Goal: Complete application form

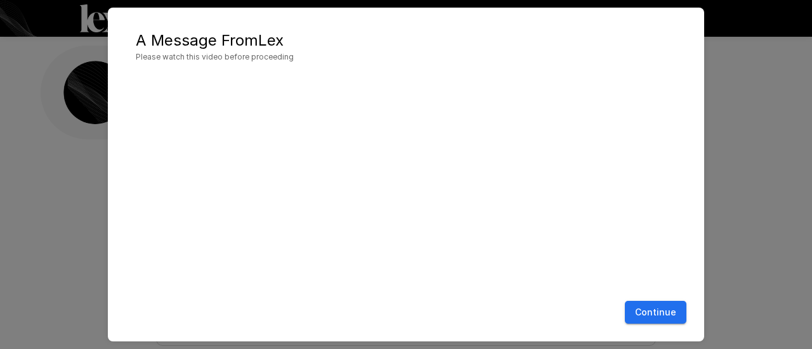
click at [664, 311] on button "Continue" at bounding box center [654, 312] width 61 height 23
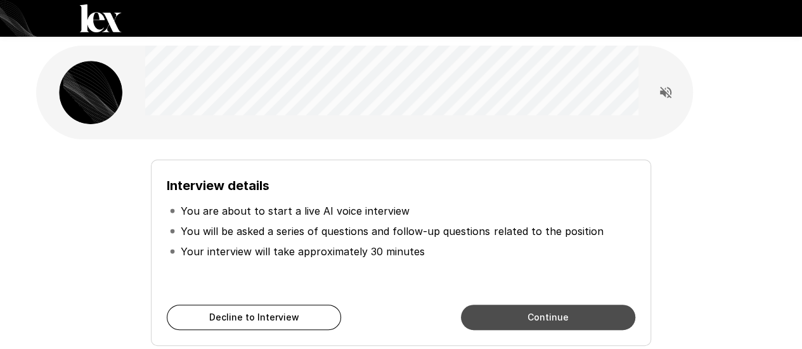
click at [506, 320] on button "Continue" at bounding box center [548, 317] width 174 height 25
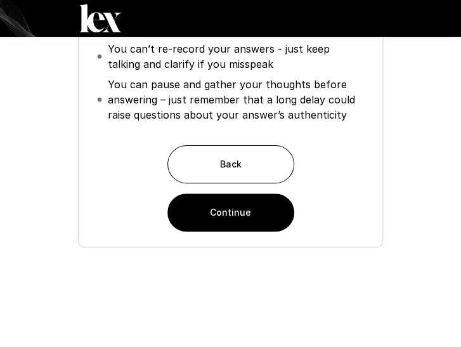
scroll to position [202, 0]
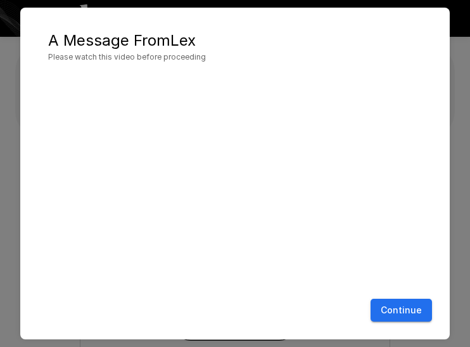
click at [418, 308] on button "Continue" at bounding box center [401, 310] width 61 height 23
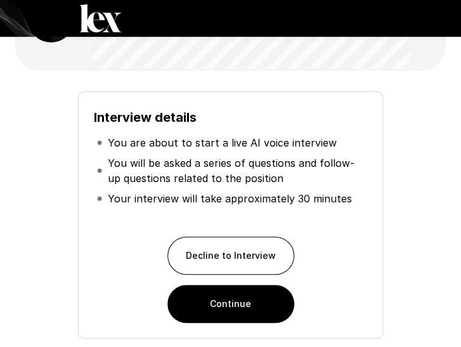
scroll to position [127, 0]
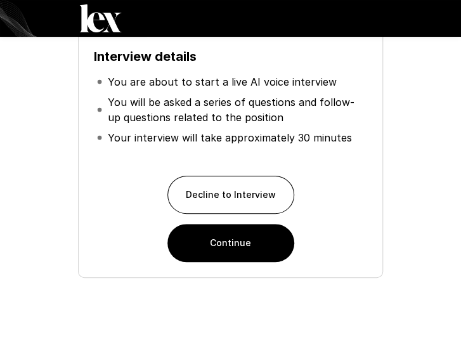
click at [269, 259] on button "Continue" at bounding box center [230, 243] width 127 height 38
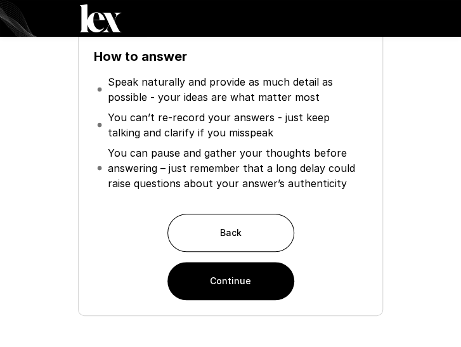
click at [269, 282] on button "Continue" at bounding box center [230, 281] width 127 height 38
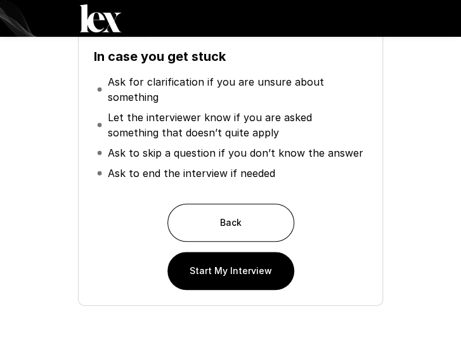
click at [260, 268] on button "Start My Interview" at bounding box center [230, 271] width 127 height 38
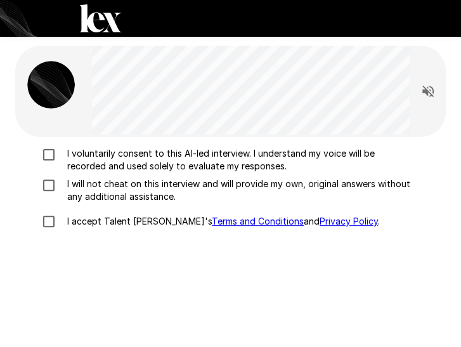
click at [52, 163] on label "I voluntarily consent to this AI-led interview. I understand my voice will be r…" at bounding box center [223, 159] width 375 height 25
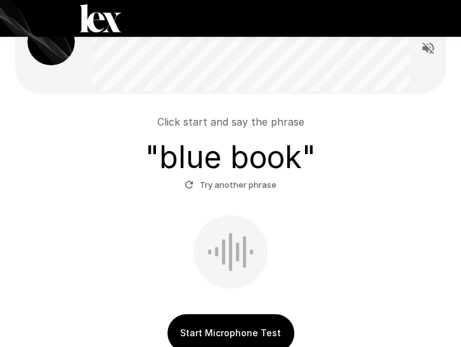
scroll to position [63, 0]
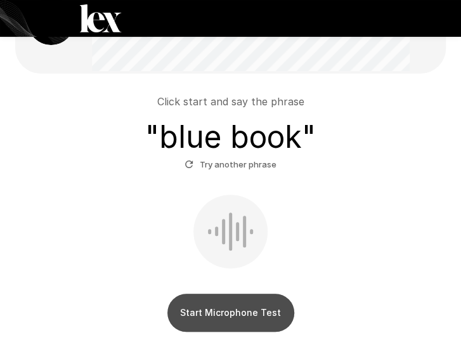
click at [250, 303] on button "Start Microphone Test" at bounding box center [230, 313] width 127 height 38
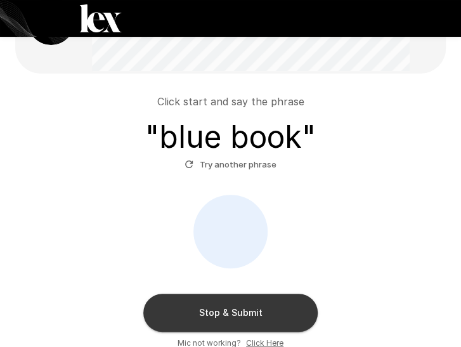
click at [190, 314] on button "Stop & Submit" at bounding box center [230, 313] width 174 height 38
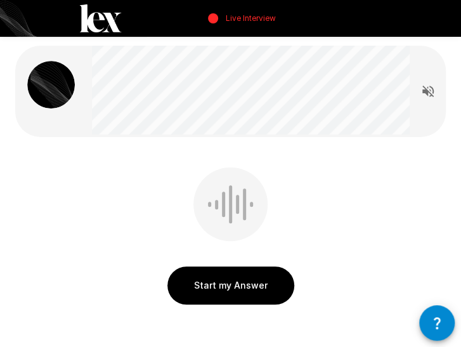
click at [434, 82] on button "Read questions aloud" at bounding box center [427, 91] width 25 height 25
click at [241, 288] on button "Start my Answer" at bounding box center [230, 285] width 127 height 38
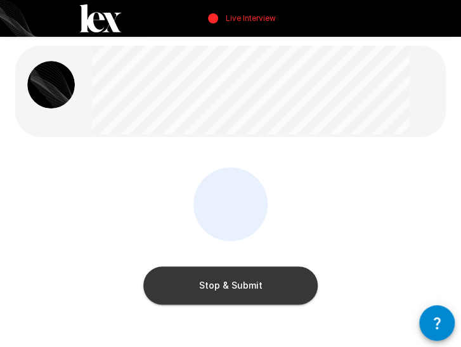
click at [252, 293] on button "Stop & Submit" at bounding box center [230, 285] width 174 height 38
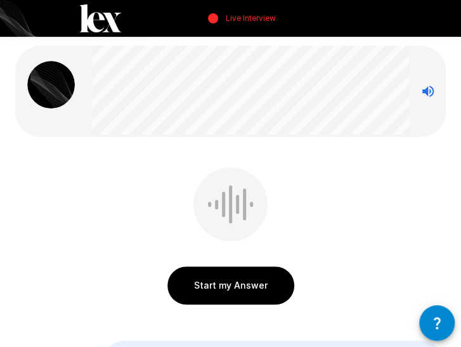
click at [249, 278] on button "Start my Answer" at bounding box center [230, 285] width 127 height 38
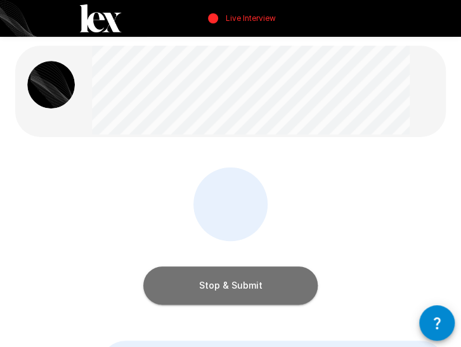
click at [223, 281] on button "Stop & Submit" at bounding box center [230, 285] width 174 height 38
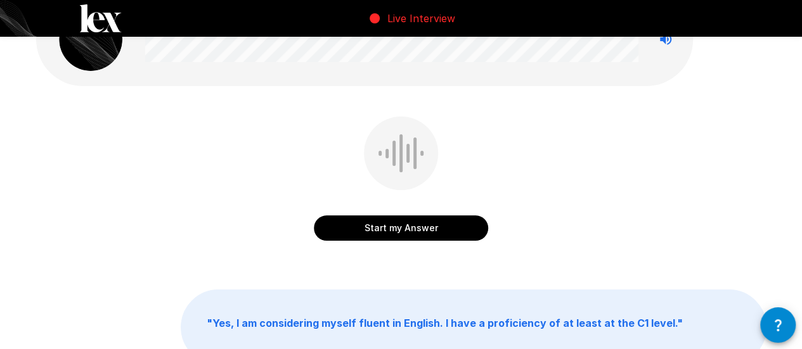
scroll to position [170, 0]
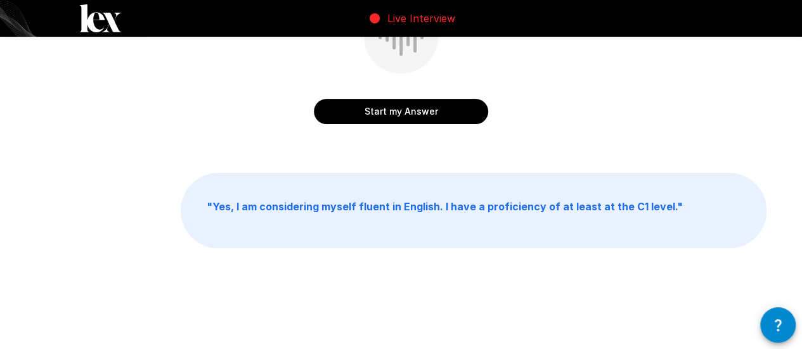
click at [426, 221] on p "" Yes, I am considering myself fluent in English. I have a proficiency of at le…" at bounding box center [473, 211] width 585 height 74
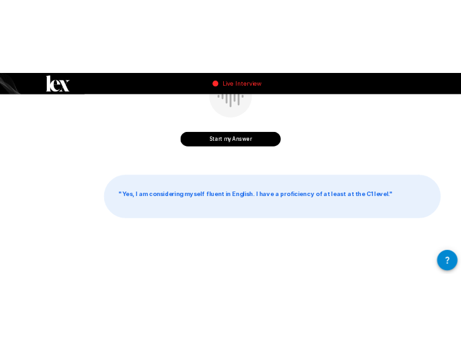
scroll to position [0, 0]
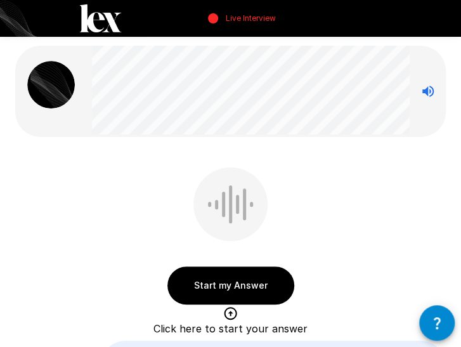
drag, startPoint x: 266, startPoint y: 136, endPoint x: 84, endPoint y: 200, distance: 192.9
click at [84, 201] on div "Start my Answer Click here to start your answer" at bounding box center [230, 238] width 430 height 143
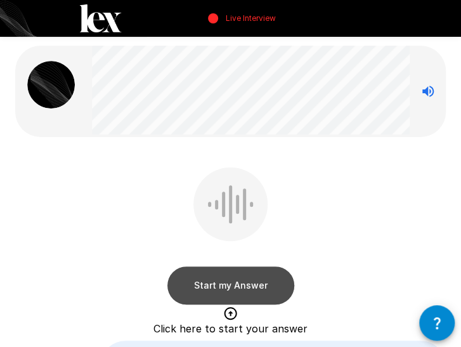
click at [225, 284] on button "Start my Answer" at bounding box center [230, 285] width 127 height 38
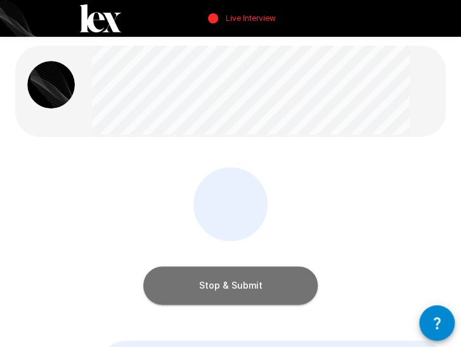
click at [224, 284] on button "Stop & Submit" at bounding box center [230, 285] width 174 height 38
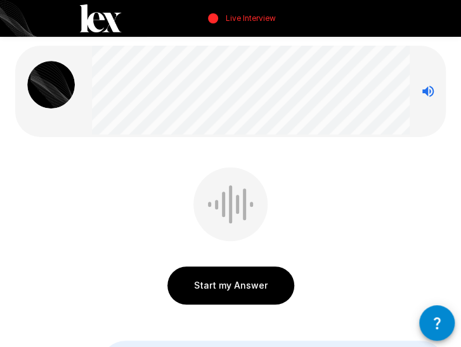
click at [258, 278] on button "Start my Answer" at bounding box center [230, 285] width 127 height 38
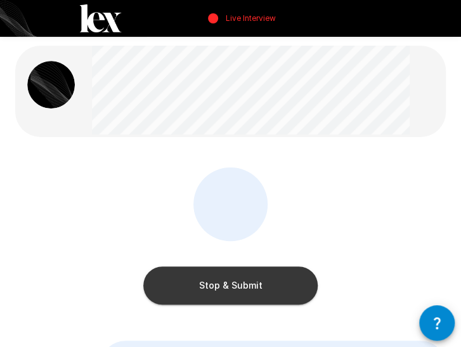
click at [224, 287] on button "Stop & Submit" at bounding box center [230, 285] width 174 height 38
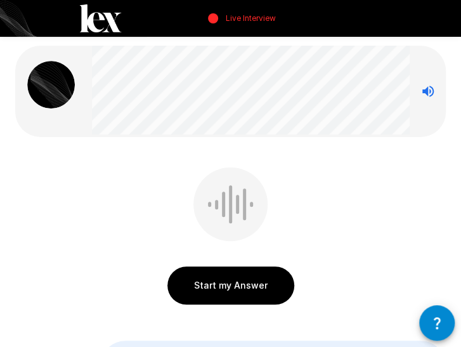
click at [440, 335] on button "button" at bounding box center [437, 323] width 36 height 36
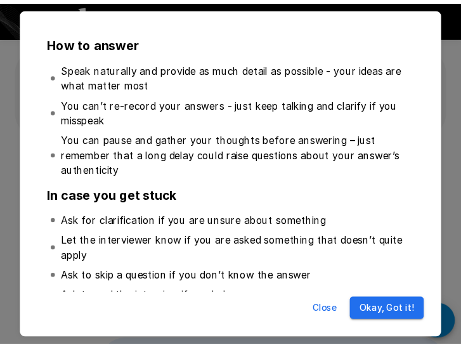
scroll to position [31, 0]
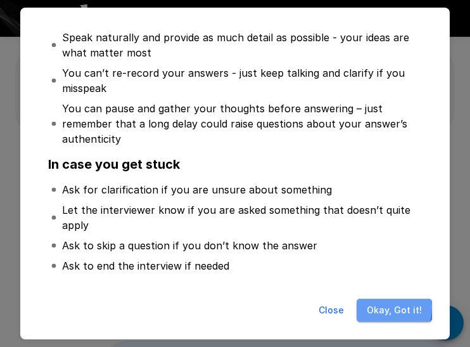
click at [385, 307] on button "Okay, Got it!" at bounding box center [394, 310] width 75 height 23
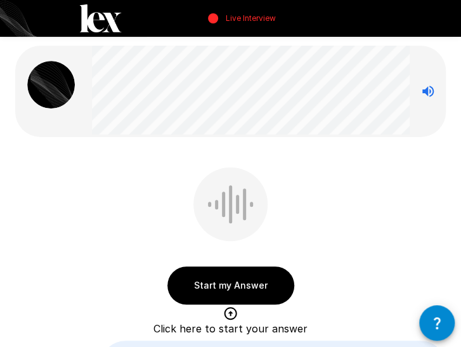
click at [228, 280] on button "Start my Answer" at bounding box center [230, 285] width 127 height 38
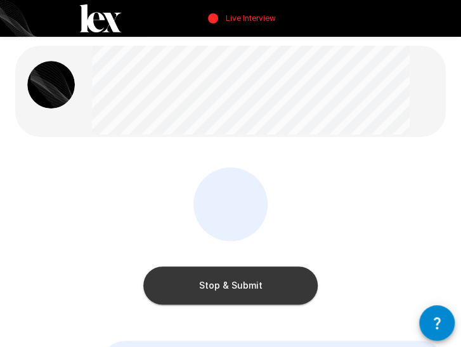
click at [245, 282] on button "Stop & Submit" at bounding box center [230, 285] width 174 height 38
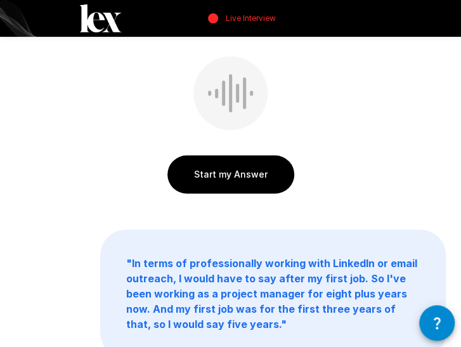
scroll to position [0, 0]
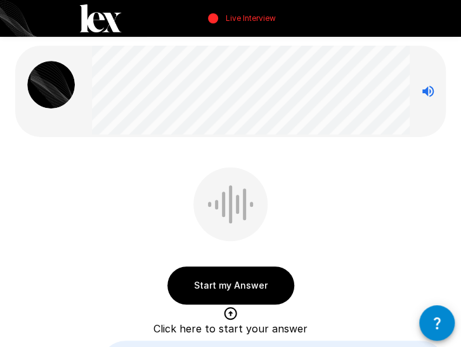
click at [49, 174] on div "Start my Answer Click here to start your answer" at bounding box center [230, 238] width 430 height 143
click at [264, 276] on button "Start my Answer" at bounding box center [230, 285] width 127 height 38
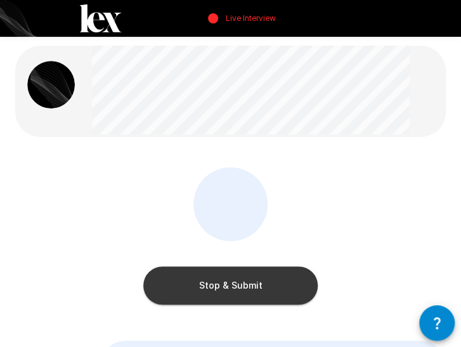
drag, startPoint x: 123, startPoint y: 250, endPoint x: 174, endPoint y: 253, distance: 50.8
click at [123, 250] on div "Stop & Submit" at bounding box center [230, 238] width 430 height 143
click at [250, 280] on button "Stop & Submit" at bounding box center [230, 285] width 174 height 38
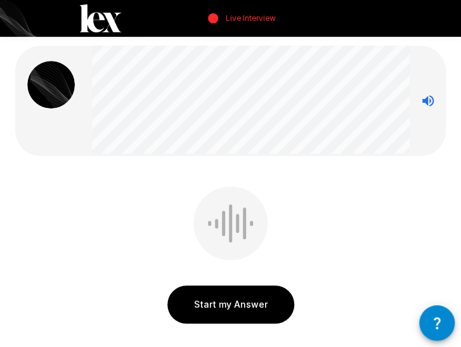
click at [67, 176] on div "Start my Answer " I have experience on using LinkedIn Sales Navigator as a part…" at bounding box center [230, 302] width 461 height 604
click at [252, 296] on button "Start my Answer" at bounding box center [230, 304] width 127 height 38
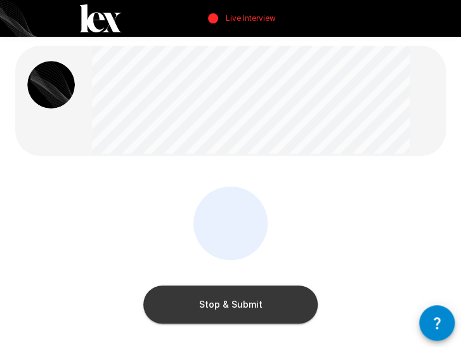
click at [226, 296] on button "Stop & Submit" at bounding box center [230, 304] width 174 height 38
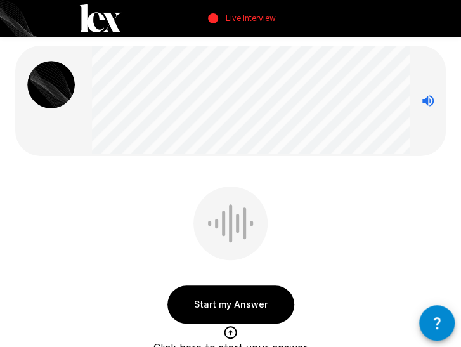
click at [66, 215] on div "Start my Answer Click here to start your answer" at bounding box center [230, 257] width 430 height 143
click at [64, 158] on div "Start my Answer Click here to start your answer " Absolutely. I have been worki…" at bounding box center [230, 325] width 461 height 650
drag, startPoint x: 98, startPoint y: 209, endPoint x: 191, endPoint y: 191, distance: 95.4
click at [98, 209] on div "Start my Answer Click here to start your answer" at bounding box center [230, 257] width 430 height 143
click at [115, 190] on div "Start my Answer Click here to start your answer" at bounding box center [230, 257] width 430 height 143
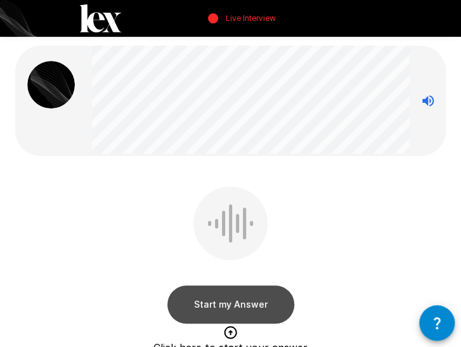
click at [259, 292] on button "Start my Answer" at bounding box center [230, 304] width 127 height 38
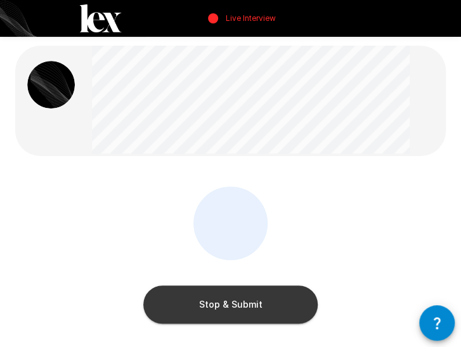
click at [107, 224] on div "Stop & Submit" at bounding box center [230, 257] width 430 height 143
click at [16, 242] on div "Stop & Submit" at bounding box center [230, 257] width 430 height 143
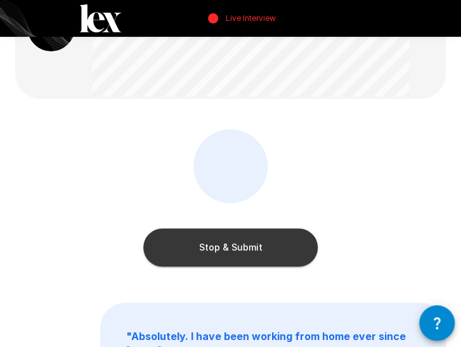
scroll to position [63, 0]
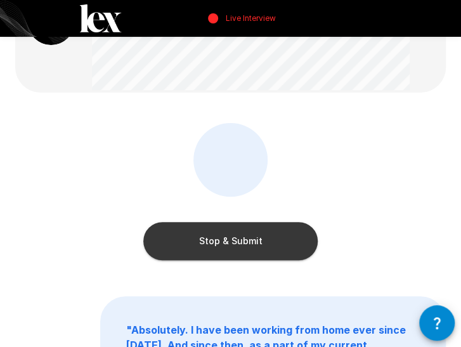
click at [75, 203] on div "Stop & Submit" at bounding box center [230, 194] width 430 height 143
click at [260, 238] on button "Stop & Submit" at bounding box center [230, 241] width 174 height 38
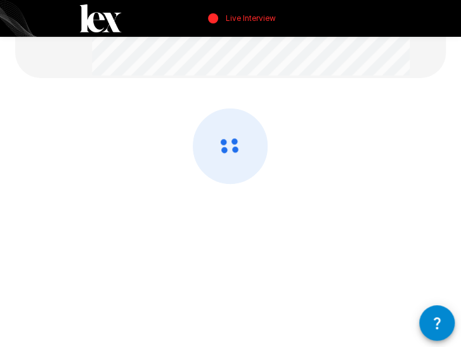
scroll to position [84, 0]
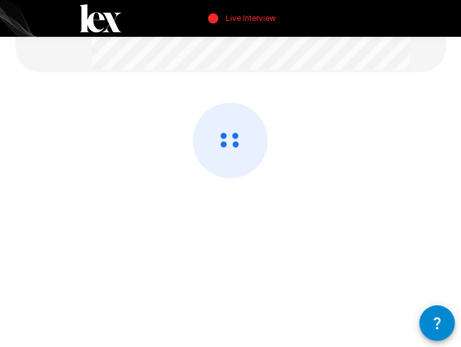
click at [153, 191] on div at bounding box center [230, 174] width 430 height 143
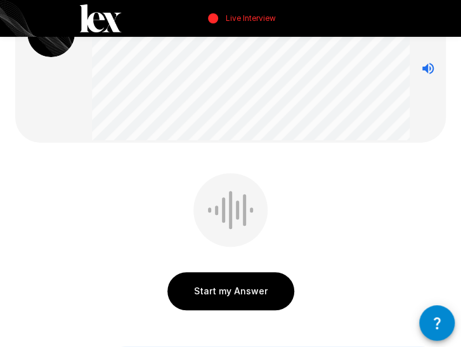
scroll to position [0, 0]
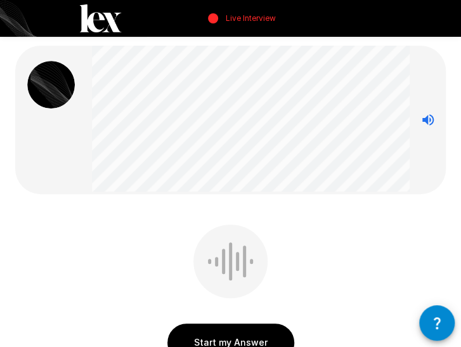
click at [42, 262] on div "Start my Answer Click here to start your answer" at bounding box center [230, 295] width 430 height 143
click at [93, 230] on div "Start my Answer Click here to start your answer" at bounding box center [230, 295] width 430 height 143
click at [126, 243] on div "Start my Answer Click here to start your answer" at bounding box center [230, 295] width 430 height 143
click at [228, 338] on button "Start my Answer" at bounding box center [230, 342] width 127 height 38
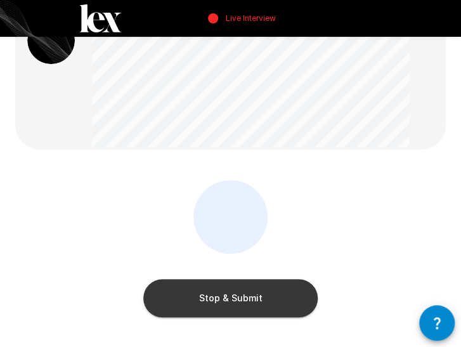
scroll to position [63, 0]
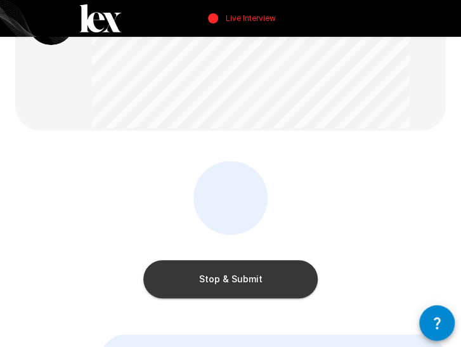
click at [108, 233] on div "Stop & Submit" at bounding box center [230, 232] width 430 height 143
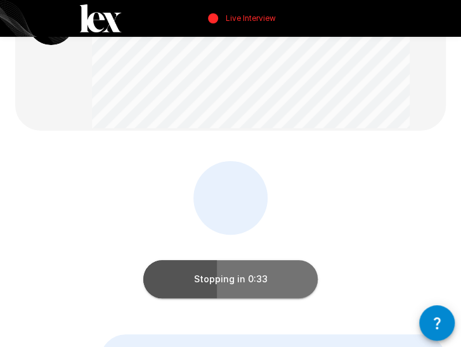
click at [249, 277] on button "Stopping in 0:33" at bounding box center [230, 279] width 174 height 38
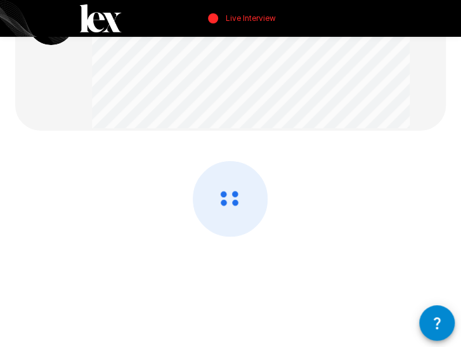
click at [95, 214] on div at bounding box center [230, 232] width 430 height 143
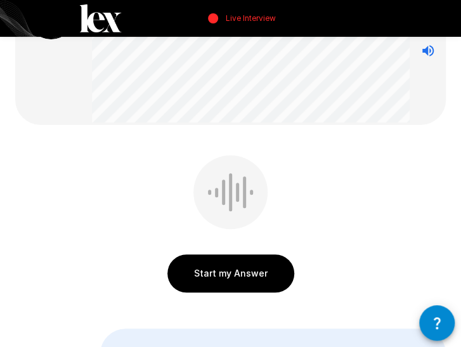
scroll to position [0, 0]
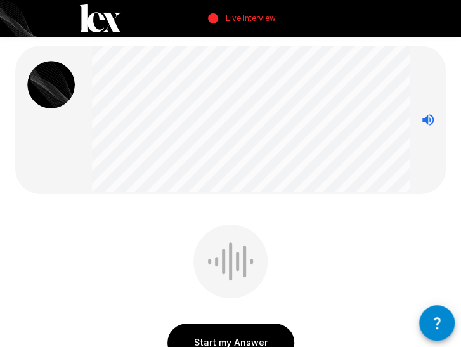
click at [114, 268] on div "Start my Answer Click here to start your answer" at bounding box center [230, 295] width 430 height 143
click at [141, 246] on div "Start my Answer Click here to start your answer" at bounding box center [230, 295] width 430 height 143
click at [276, 324] on button "Start my Answer" at bounding box center [230, 342] width 127 height 38
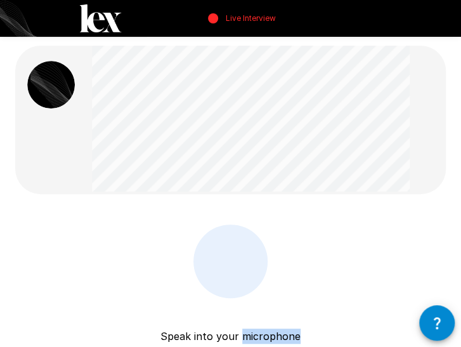
click at [276, 324] on p "Speak into your microphone" at bounding box center [230, 321] width 140 height 46
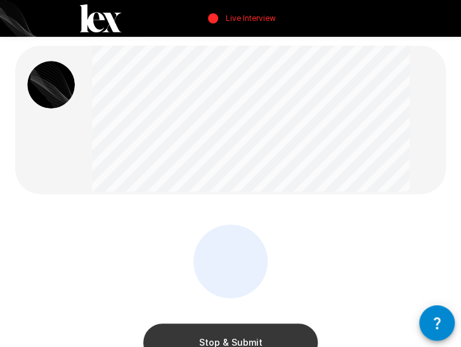
click at [34, 242] on div "Stop & Submit" at bounding box center [230, 295] width 430 height 143
click at [67, 281] on div "Stop & Submit" at bounding box center [230, 295] width 430 height 143
click at [43, 276] on div "Stop & Submit" at bounding box center [230, 295] width 430 height 143
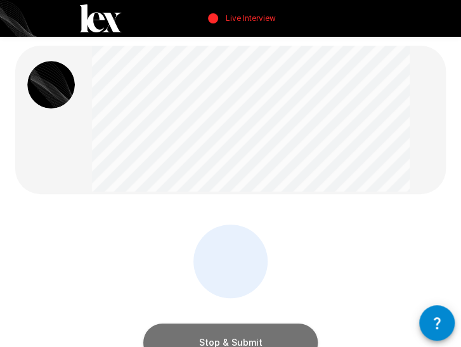
click at [242, 335] on button "Stop & Submit" at bounding box center [230, 342] width 174 height 38
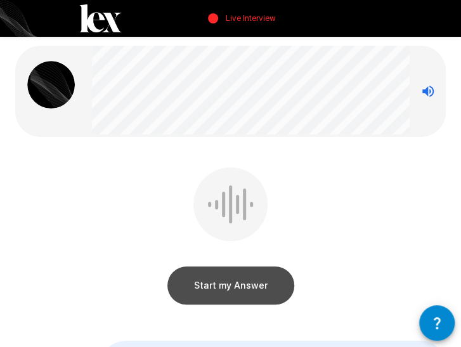
click at [230, 278] on button "Start my Answer" at bounding box center [230, 285] width 127 height 38
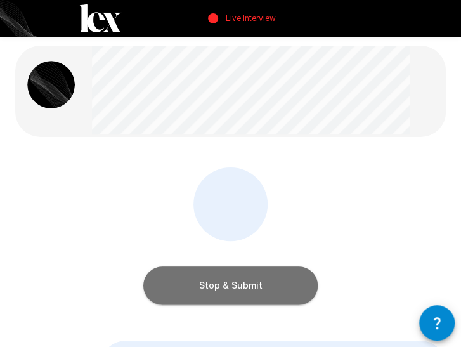
click at [226, 278] on button "Stop & Submit" at bounding box center [230, 285] width 174 height 38
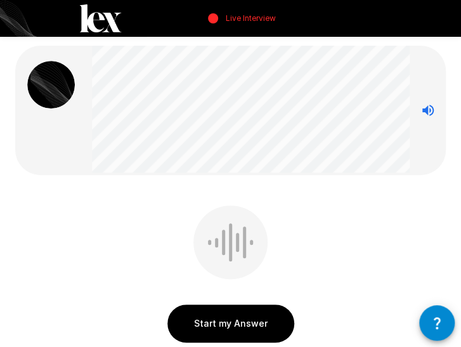
scroll to position [2, 0]
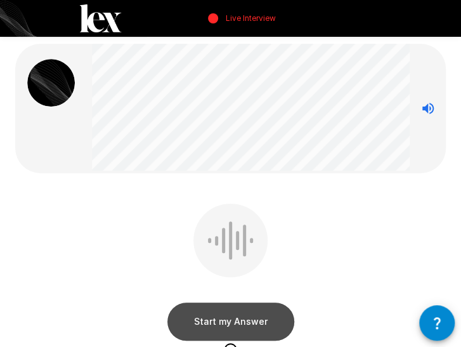
click at [222, 325] on button "Start my Answer" at bounding box center [230, 321] width 127 height 38
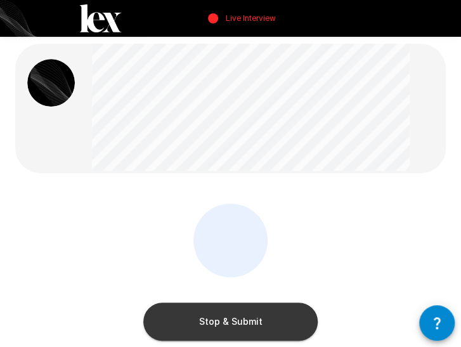
click at [52, 268] on div "Stop & Submit" at bounding box center [230, 275] width 430 height 143
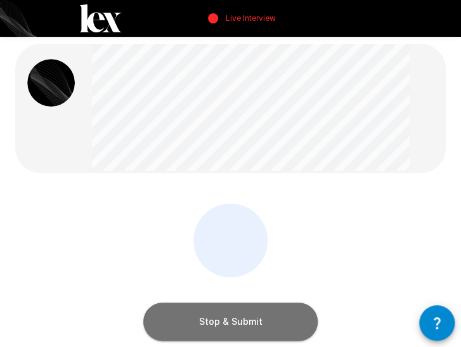
click at [205, 313] on button "Stop & Submit" at bounding box center [230, 321] width 174 height 38
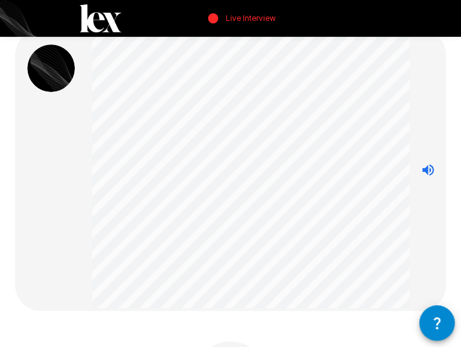
scroll to position [0, 0]
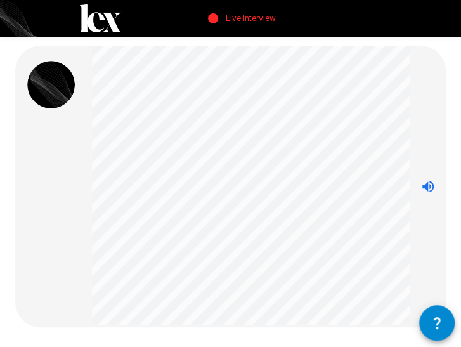
click at [84, 193] on div at bounding box center [51, 186] width 72 height 251
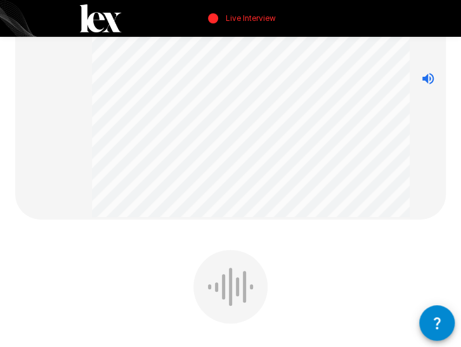
scroll to position [139, 0]
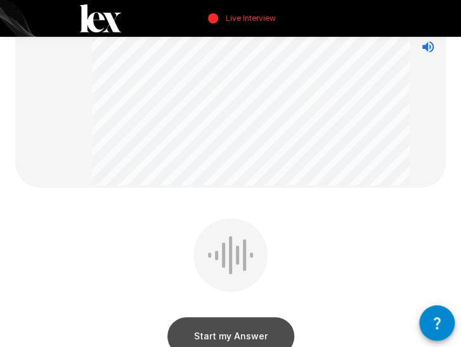
click at [235, 318] on button "Start my Answer" at bounding box center [230, 336] width 127 height 38
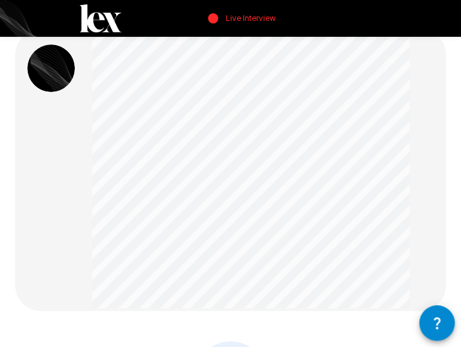
scroll to position [15, 0]
click at [91, 171] on div at bounding box center [248, 170] width 323 height 281
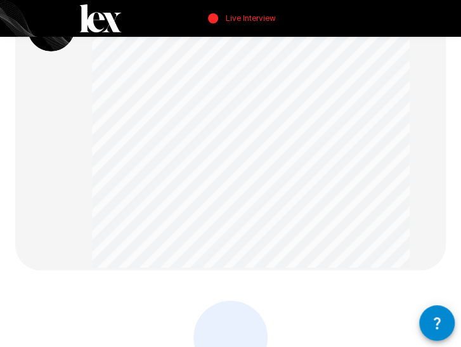
scroll to position [243, 0]
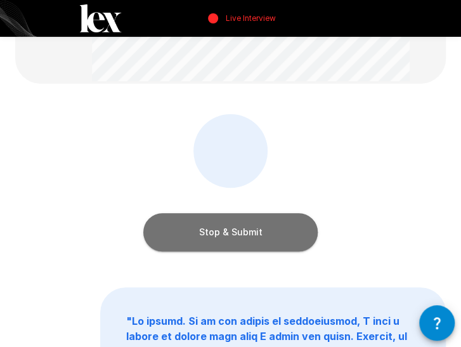
click at [213, 226] on button "Stop & Submit" at bounding box center [230, 232] width 174 height 38
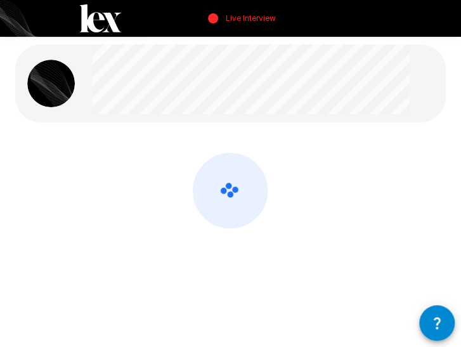
scroll to position [0, 0]
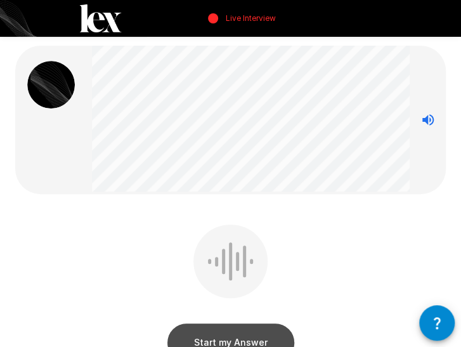
click at [261, 333] on button "Start my Answer" at bounding box center [230, 342] width 127 height 38
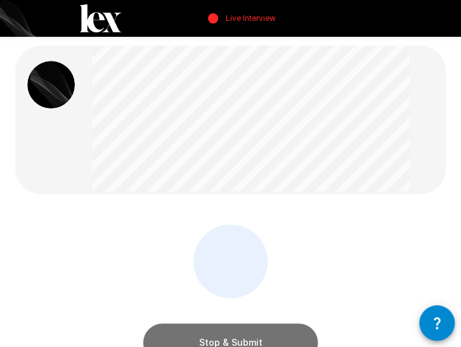
click at [255, 339] on button "Stop & Submit" at bounding box center [230, 342] width 174 height 38
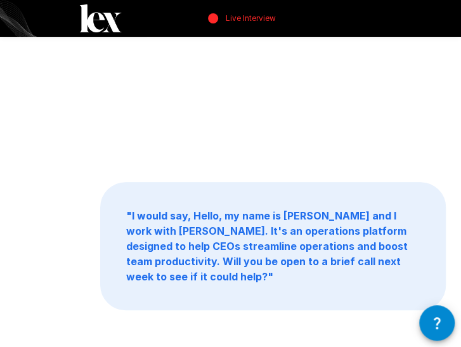
scroll to position [197, 0]
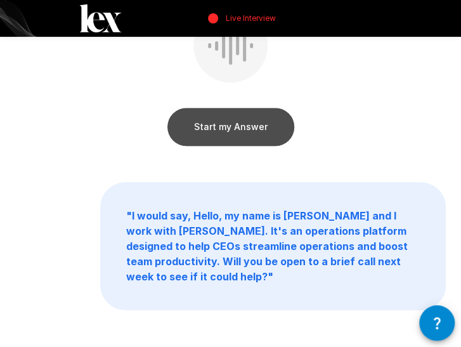
click at [224, 139] on button "Start my Answer" at bounding box center [230, 127] width 127 height 38
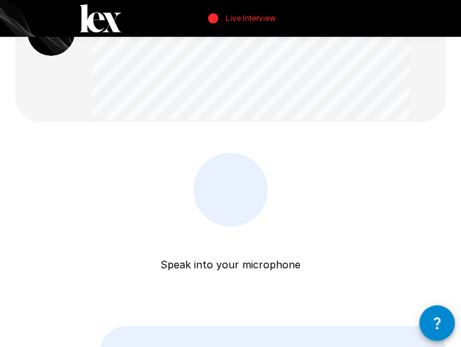
scroll to position [0, 0]
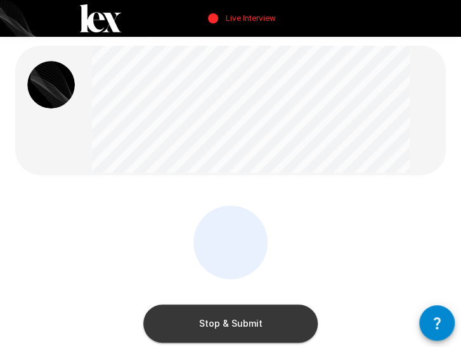
click at [245, 318] on button "Stop & Submit" at bounding box center [230, 323] width 174 height 38
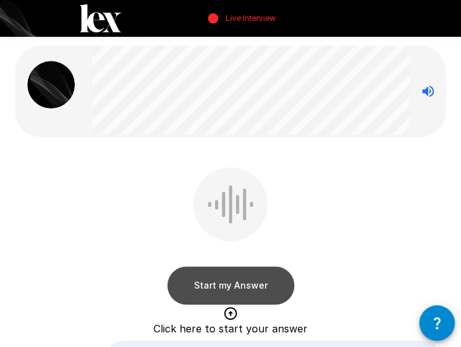
click at [245, 278] on button "Start my Answer" at bounding box center [230, 285] width 127 height 38
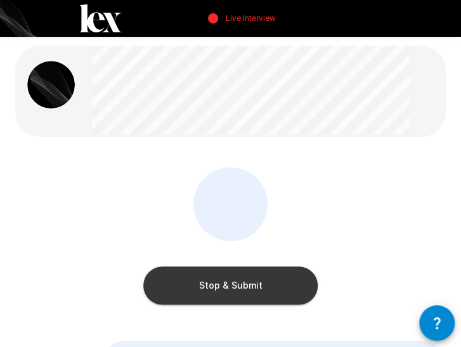
click at [297, 288] on button "Stop & Submit" at bounding box center [230, 285] width 174 height 38
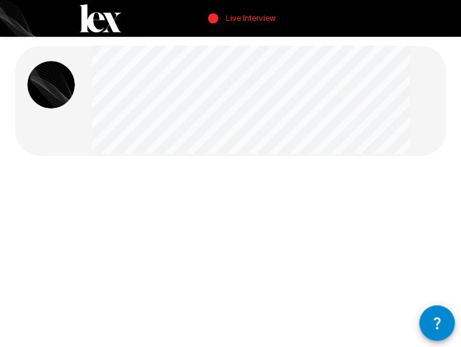
click at [190, 205] on div at bounding box center [230, 257] width 430 height 143
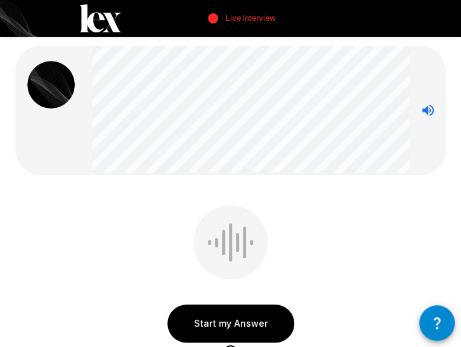
click at [232, 318] on button "Start my Answer" at bounding box center [230, 323] width 127 height 38
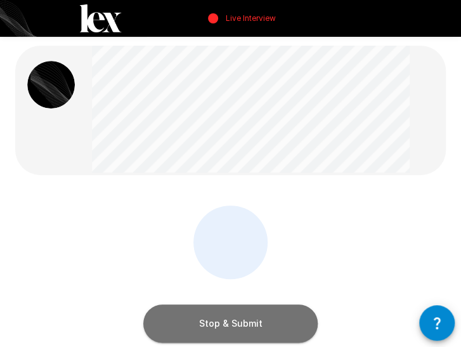
click at [266, 321] on button "Stop & Submit" at bounding box center [230, 323] width 174 height 38
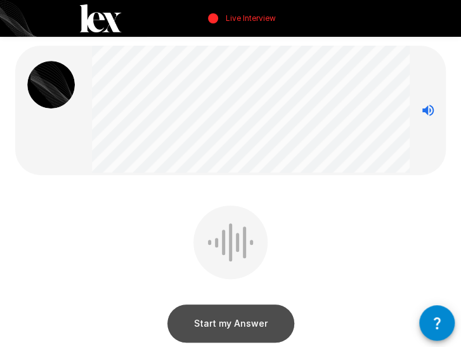
click at [273, 319] on button "Start my Answer" at bounding box center [230, 323] width 127 height 38
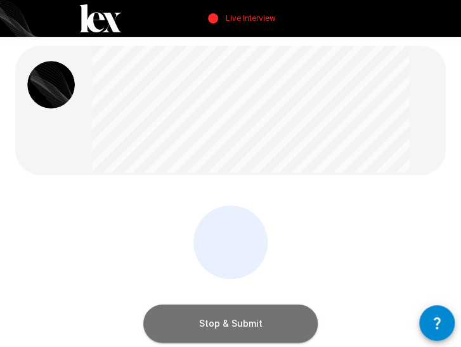
click at [233, 321] on button "Stop & Submit" at bounding box center [230, 323] width 174 height 38
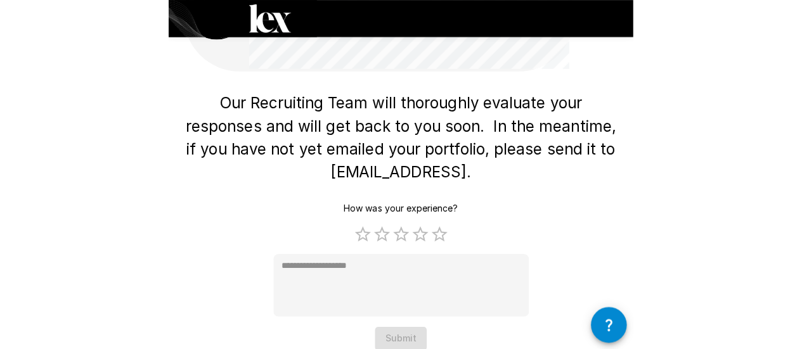
scroll to position [49, 0]
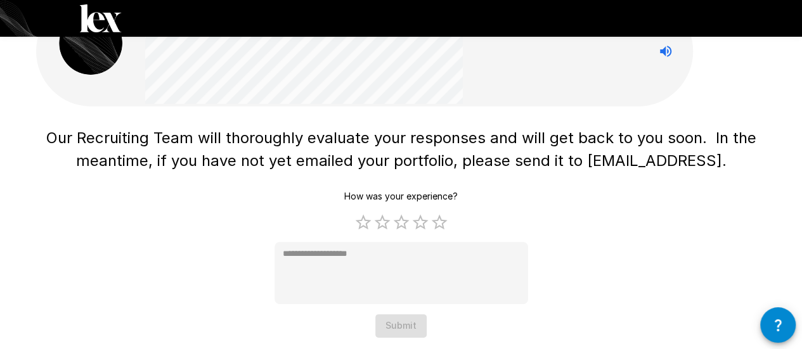
type textarea "*"
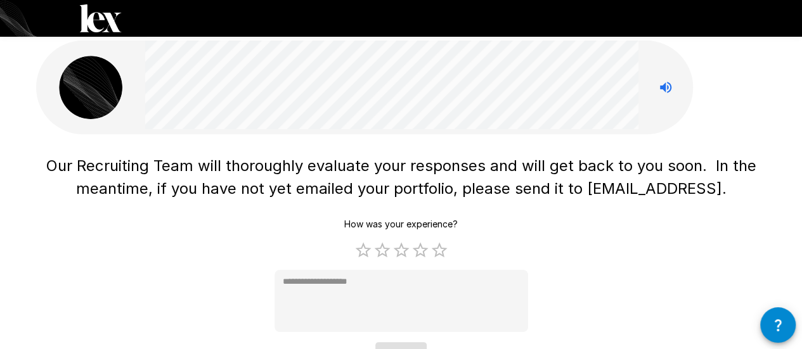
scroll to position [0, 0]
